Goal: Task Accomplishment & Management: Manage account settings

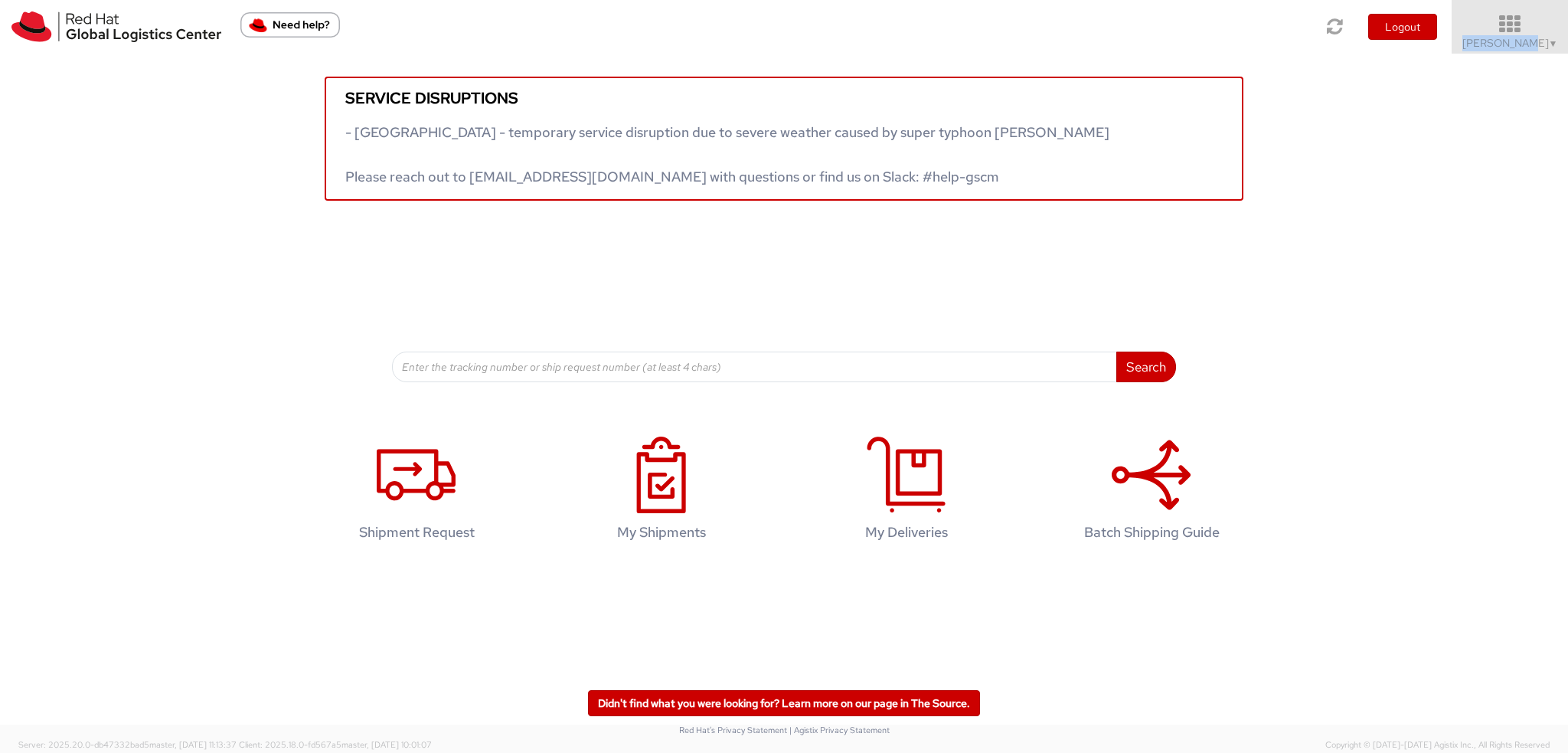
click at [1538, 36] on link "Kirk Newcross ▼" at bounding box center [1509, 27] width 116 height 54
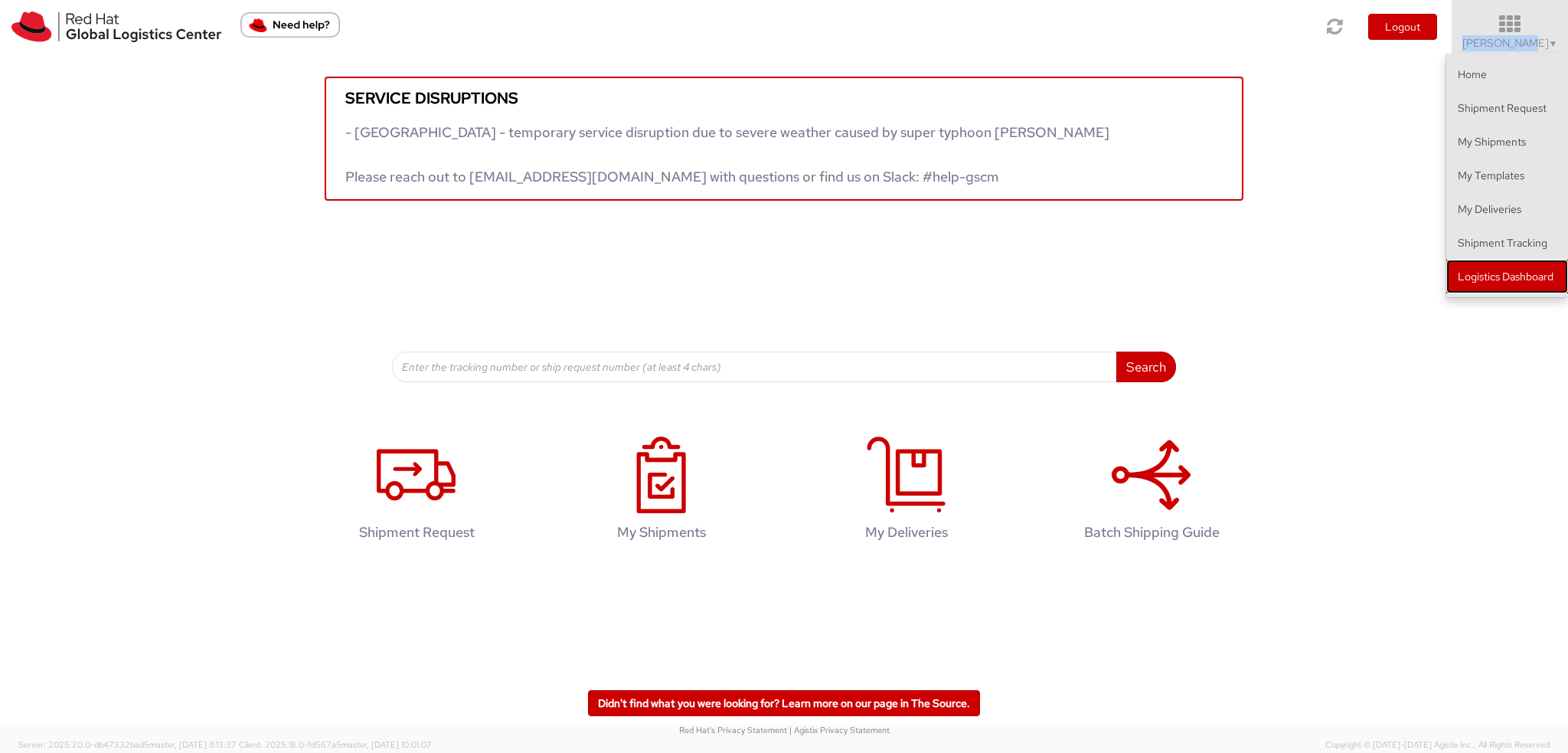
click at [1535, 275] on link "Logistics Dashboard" at bounding box center [1507, 276] width 121 height 34
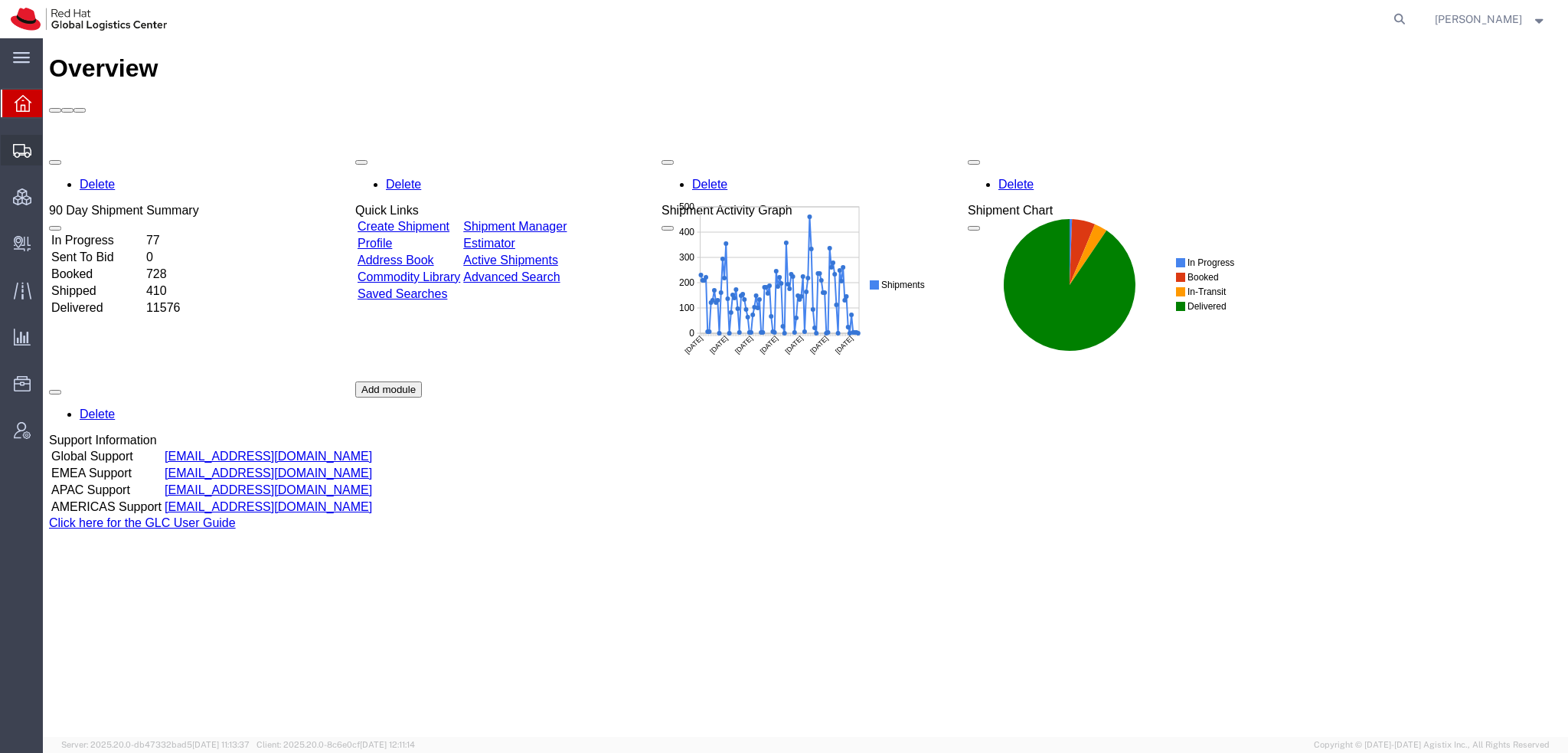
click at [0, 0] on span "Shipment Manager" at bounding box center [0, 0] width 0 height 0
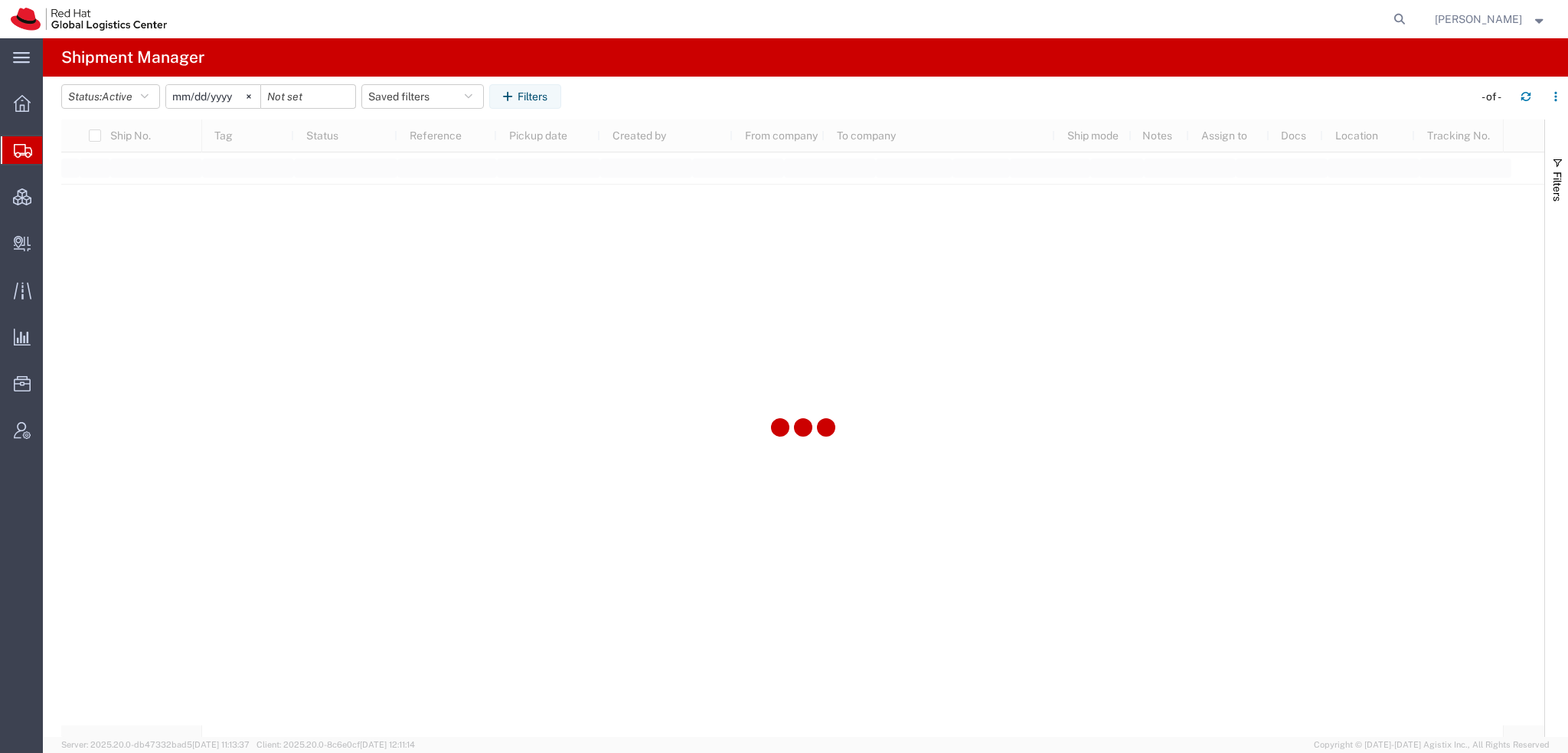
click at [1495, 24] on span "[PERSON_NAME]" at bounding box center [1478, 19] width 88 height 17
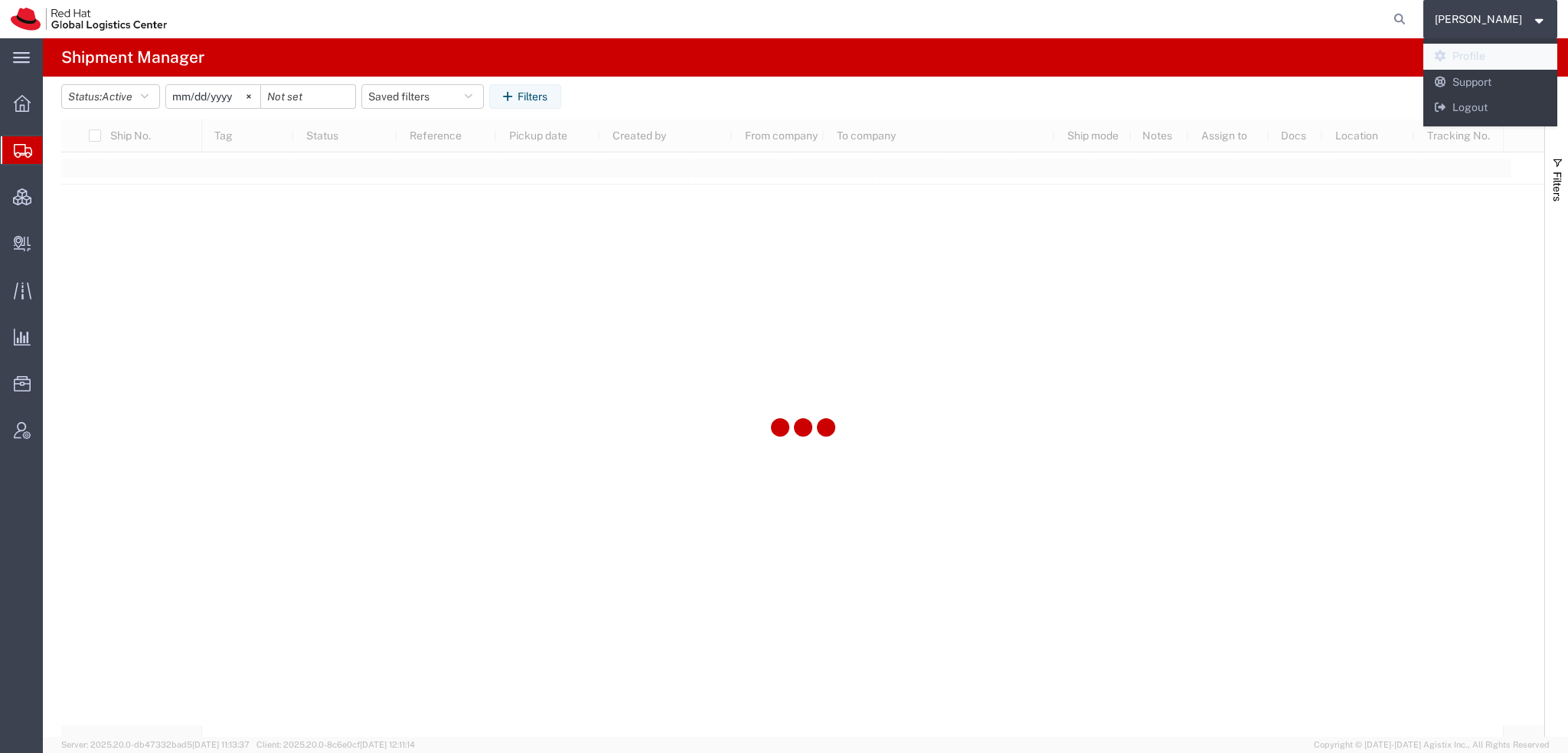
click at [1490, 55] on link "Profile" at bounding box center [1491, 56] width 135 height 26
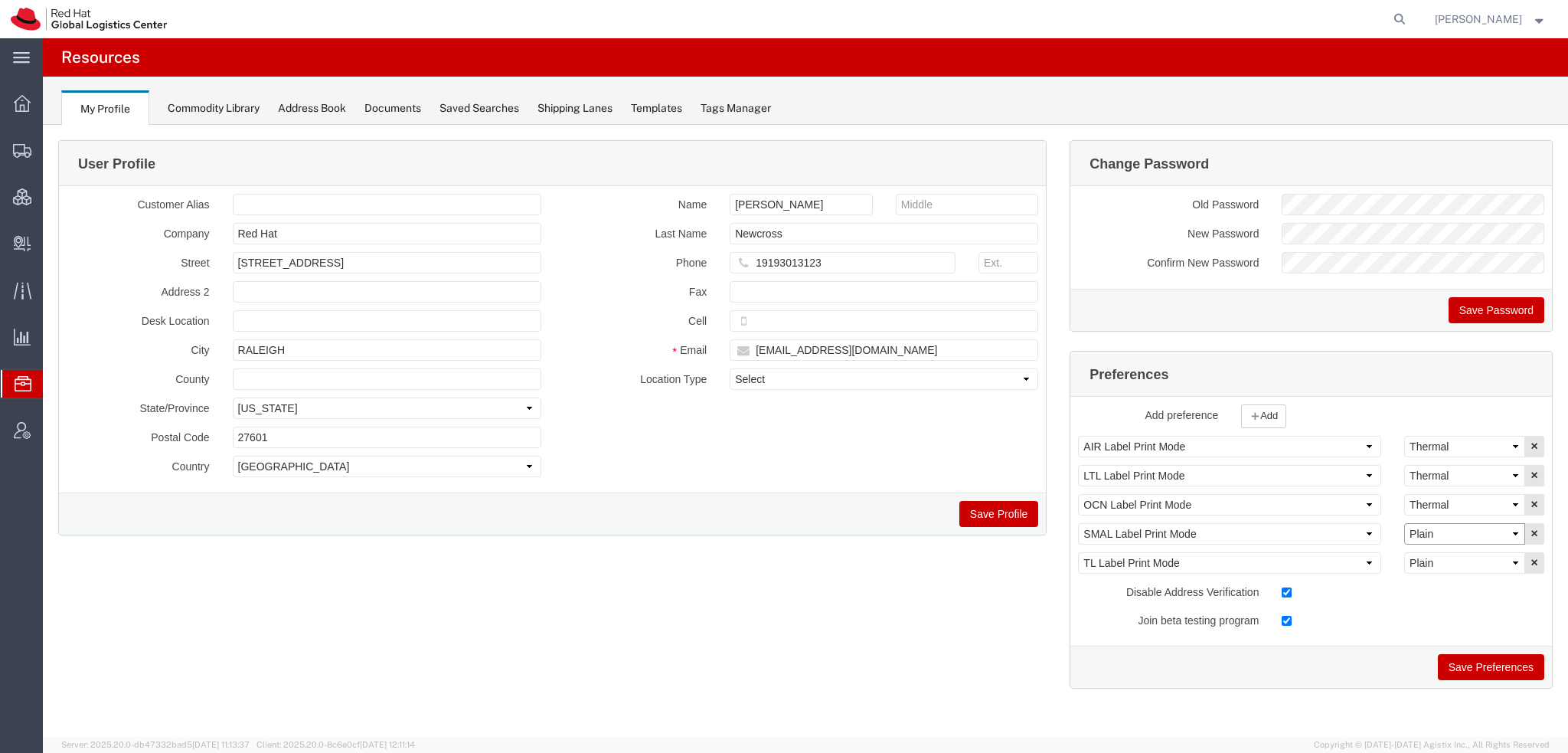
click at [1473, 531] on select "Select Plain Thermal" at bounding box center [1465, 533] width 121 height 21
select select "Thermal"
click at [1404, 523] on select "Select Plain Thermal" at bounding box center [1465, 533] width 121 height 21
click at [1477, 662] on button "Save Preferences" at bounding box center [1491, 666] width 107 height 26
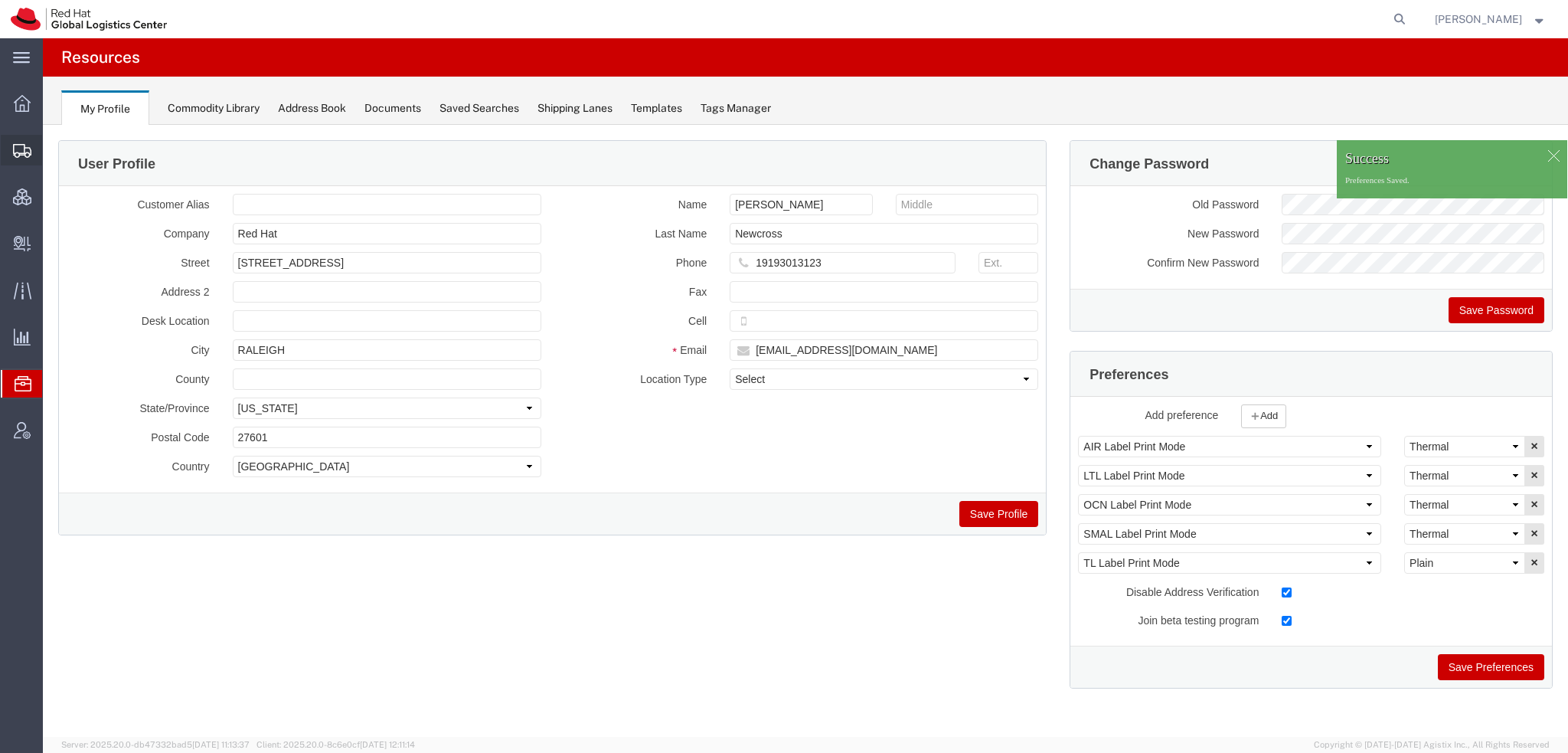
click at [0, 0] on span "Shipment Manager" at bounding box center [0, 0] width 0 height 0
